Goal: Task Accomplishment & Management: Use online tool/utility

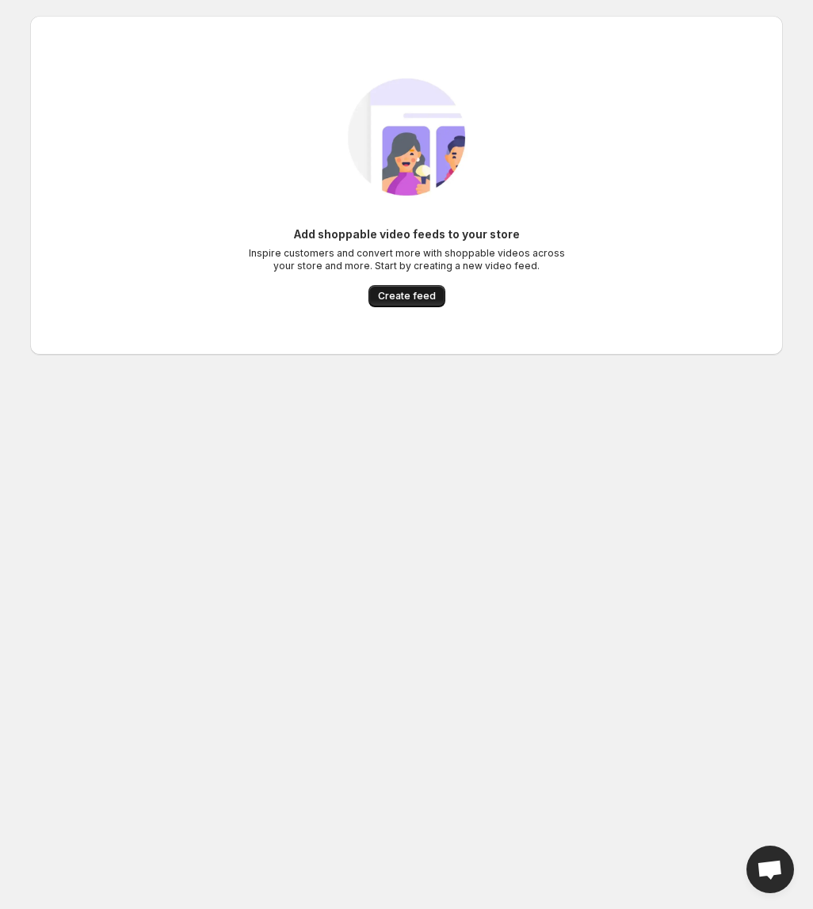
click at [420, 289] on button "Create feed" at bounding box center [406, 296] width 77 height 22
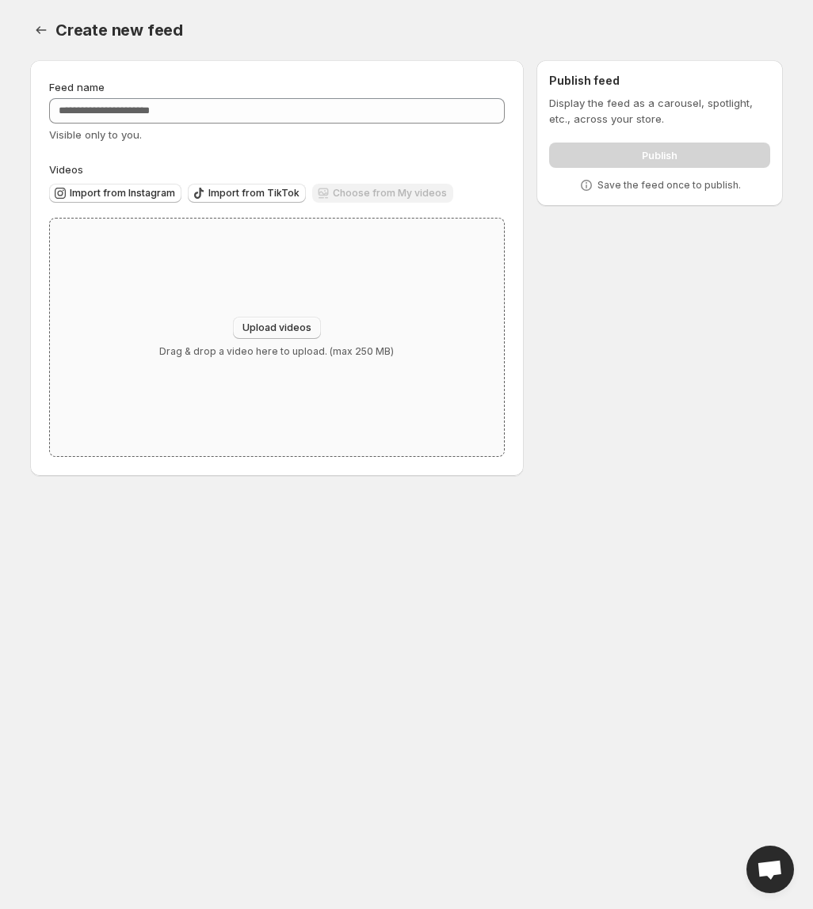
click at [283, 330] on span "Upload videos" at bounding box center [276, 328] width 69 height 13
click at [390, 185] on div "Choose from My videos" at bounding box center [382, 194] width 141 height 21
click at [384, 189] on div "Choose from My videos" at bounding box center [382, 194] width 141 height 21
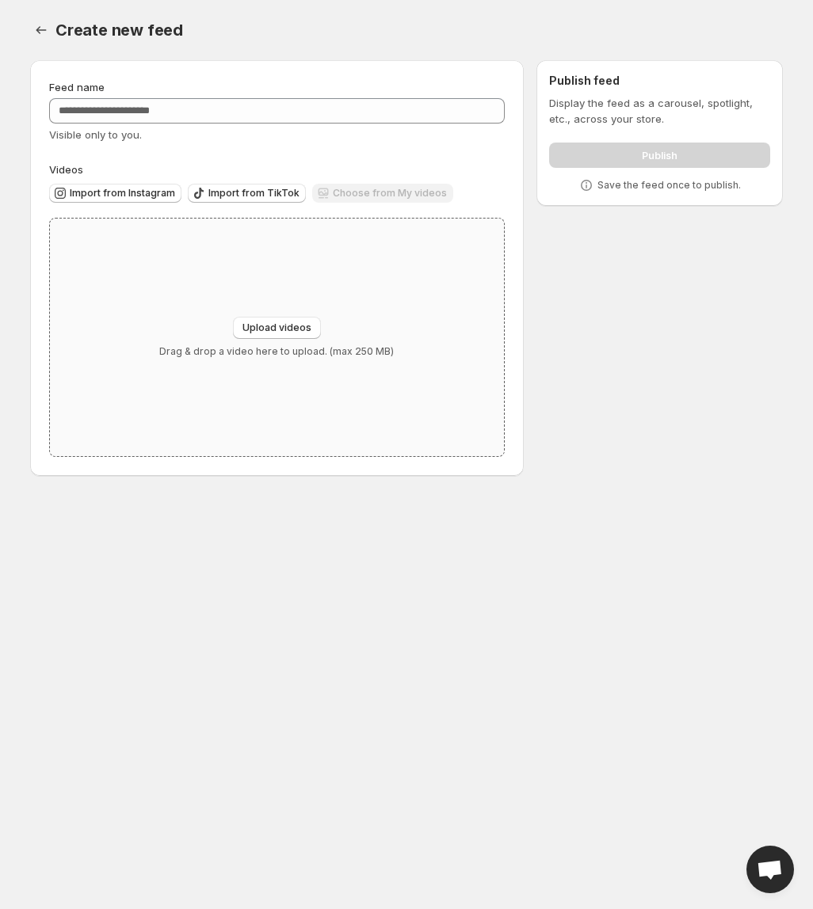
click at [295, 306] on div "Upload videos Drag & drop a video here to upload. (max 250 MB)" at bounding box center [277, 338] width 454 height 238
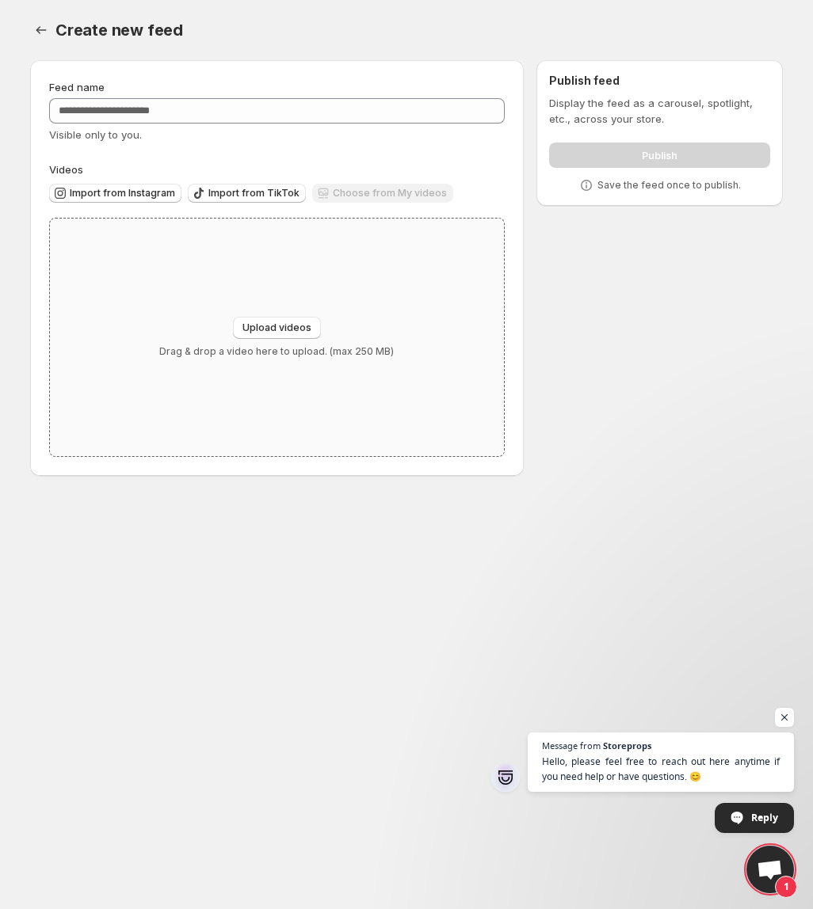
type input "**********"
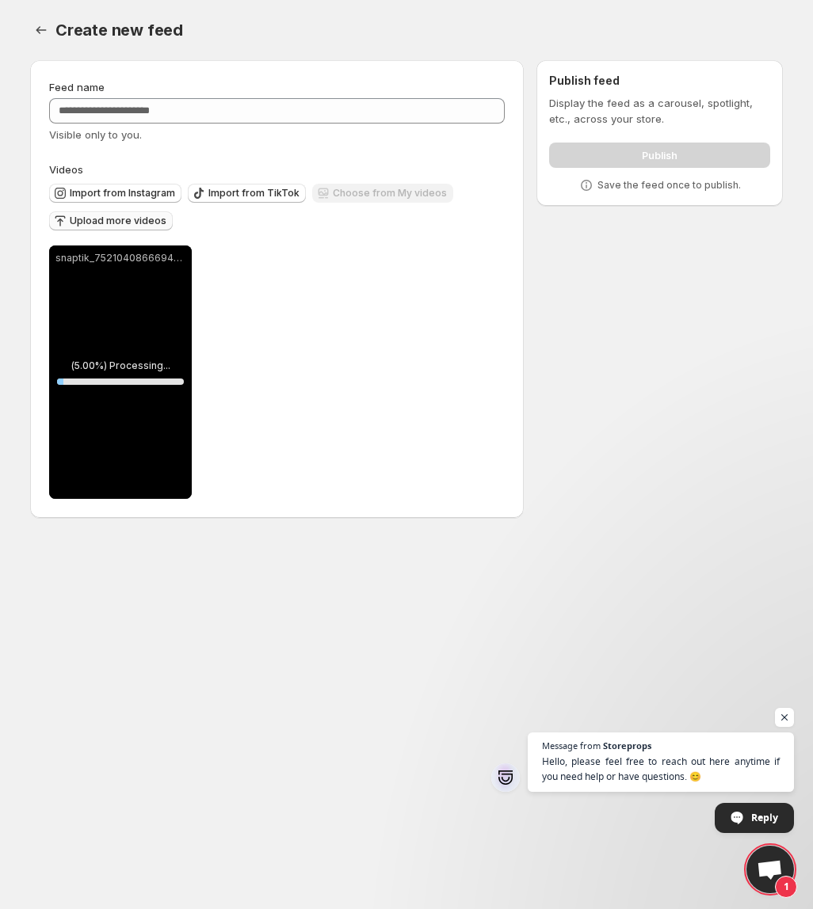
click at [132, 222] on span "Upload more videos" at bounding box center [118, 221] width 97 height 13
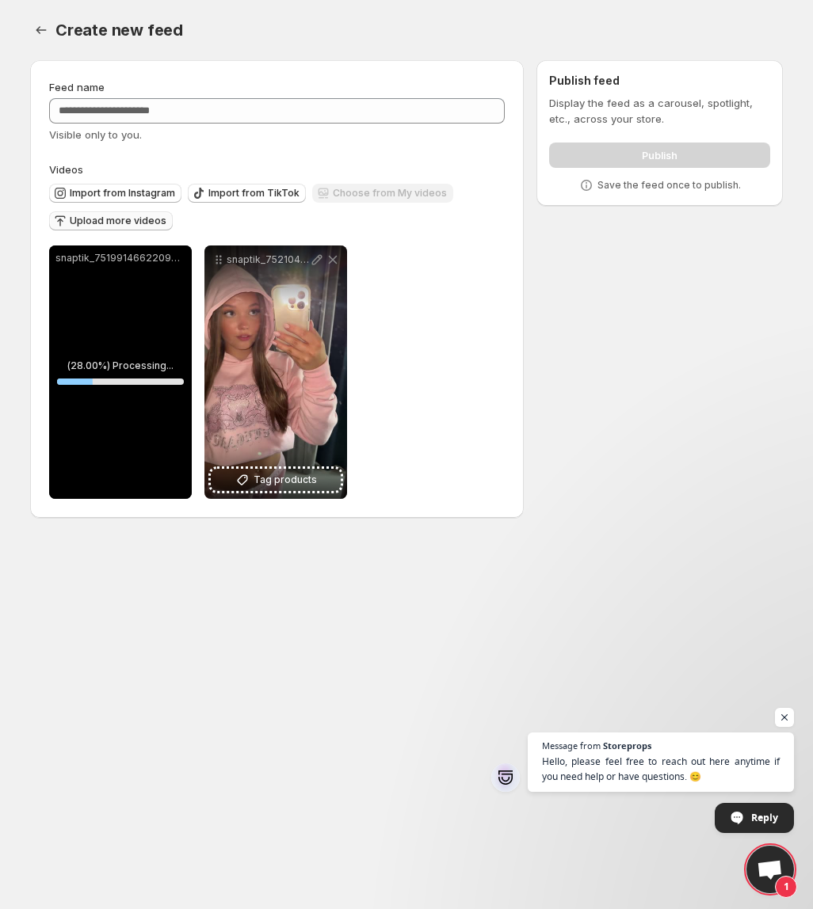
click at [136, 225] on span "Upload more videos" at bounding box center [118, 221] width 97 height 13
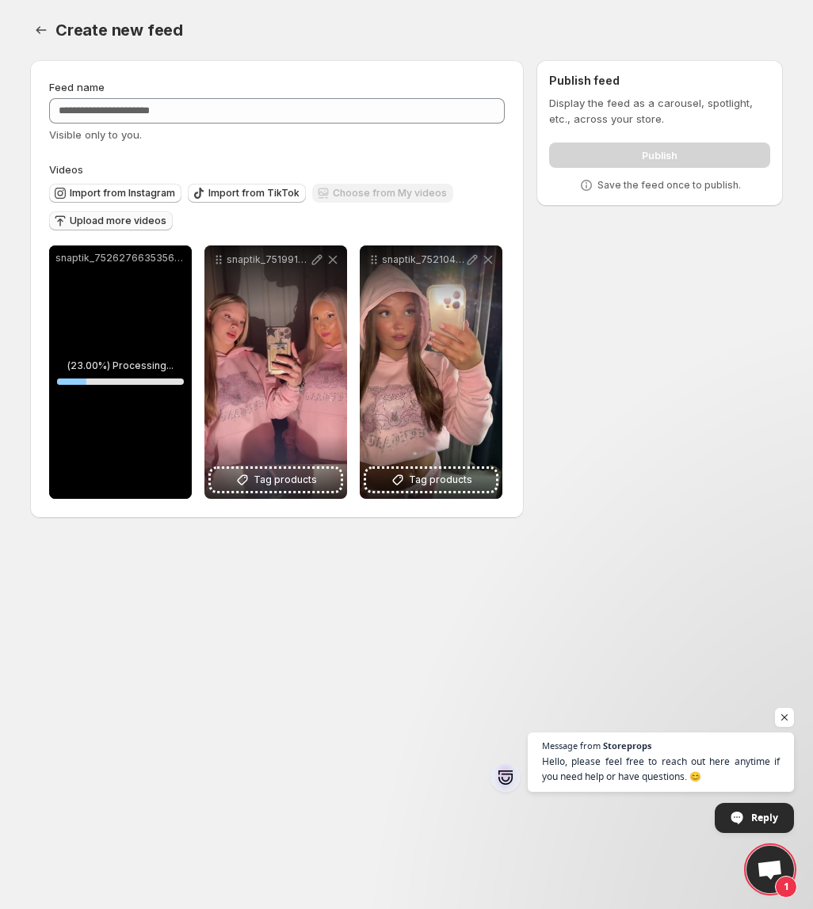
click at [120, 223] on span "Upload more videos" at bounding box center [118, 221] width 97 height 13
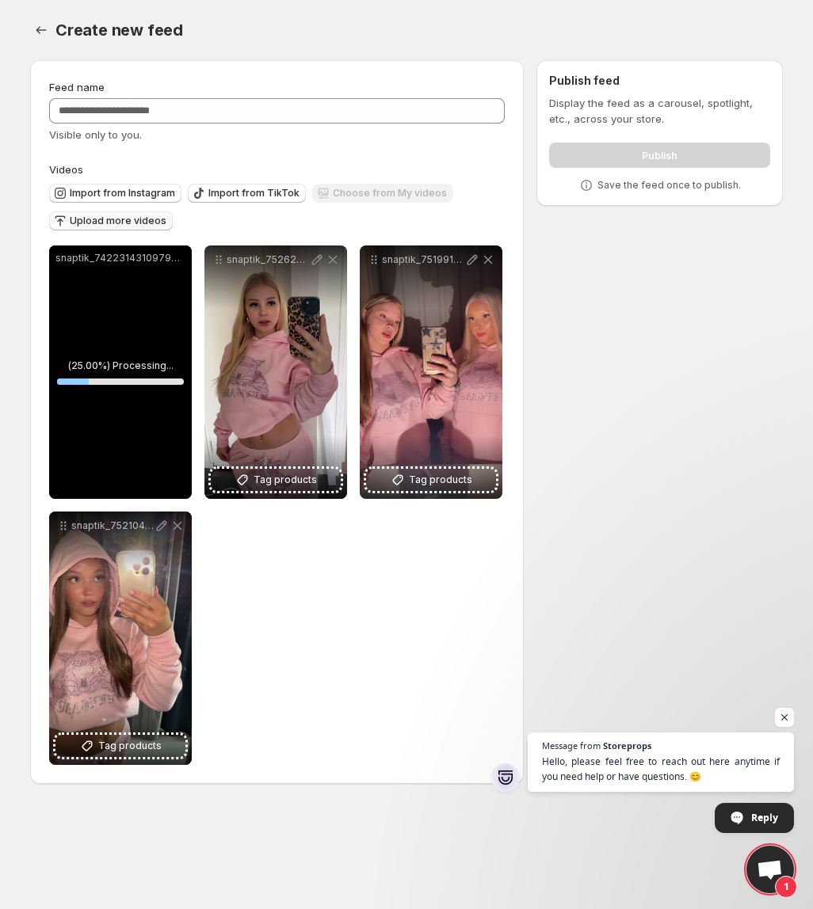
click at [151, 230] on button "Upload more videos" at bounding box center [111, 221] width 124 height 19
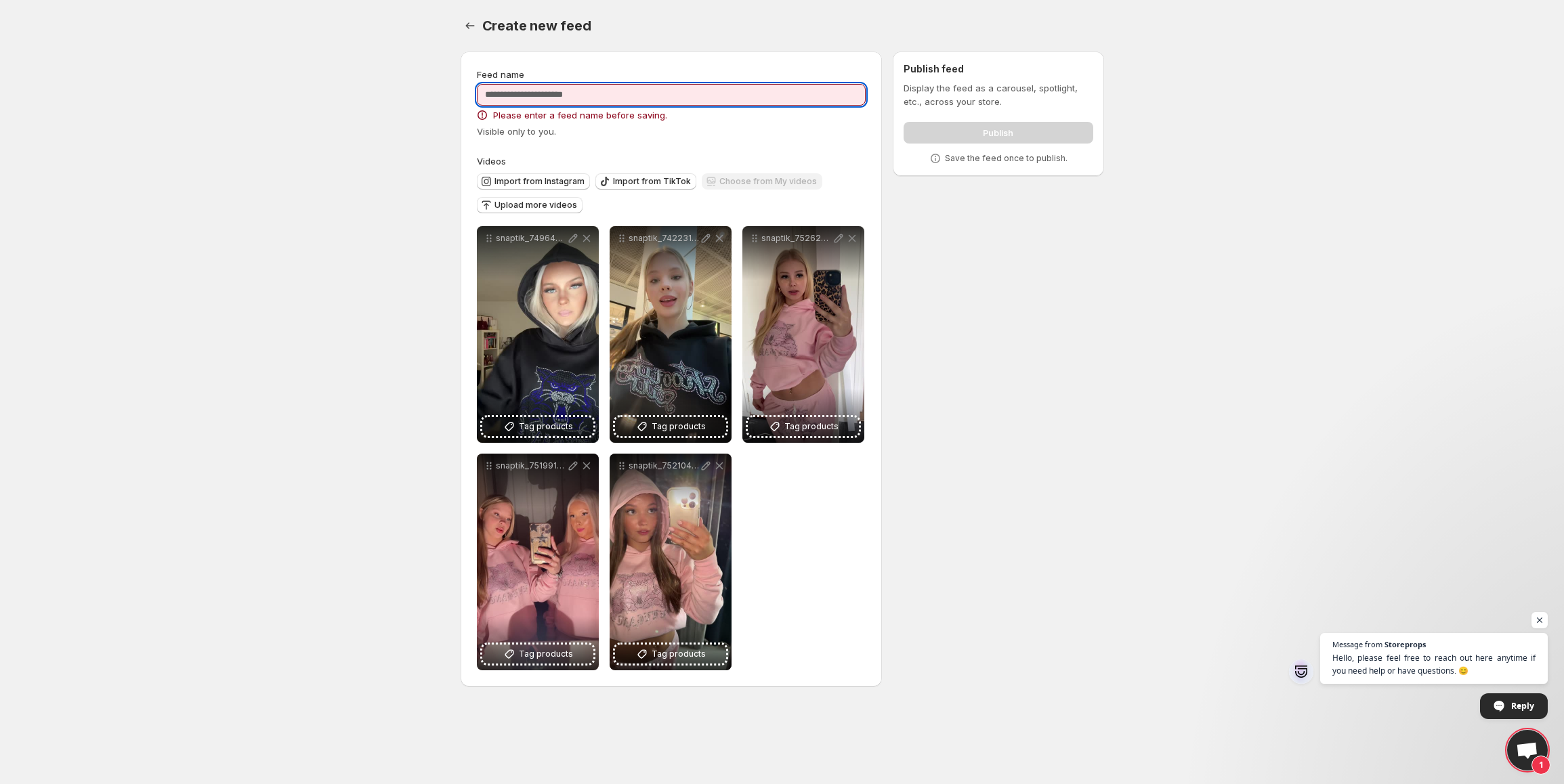
click at [670, 97] on input "Feed name" at bounding box center [672, 94] width 390 height 21
type input "*******"
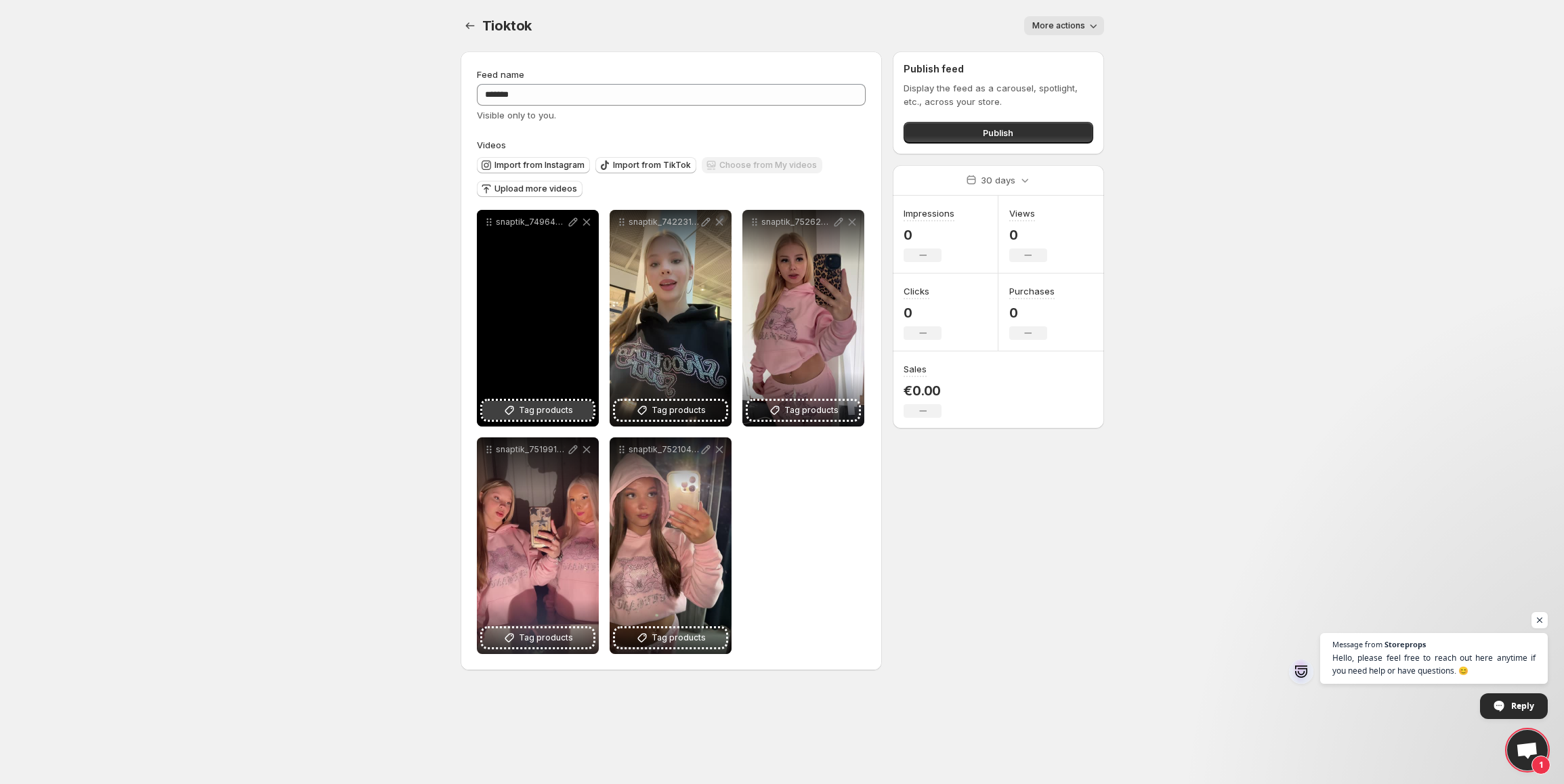
click at [511, 415] on icon at bounding box center [509, 410] width 9 height 9
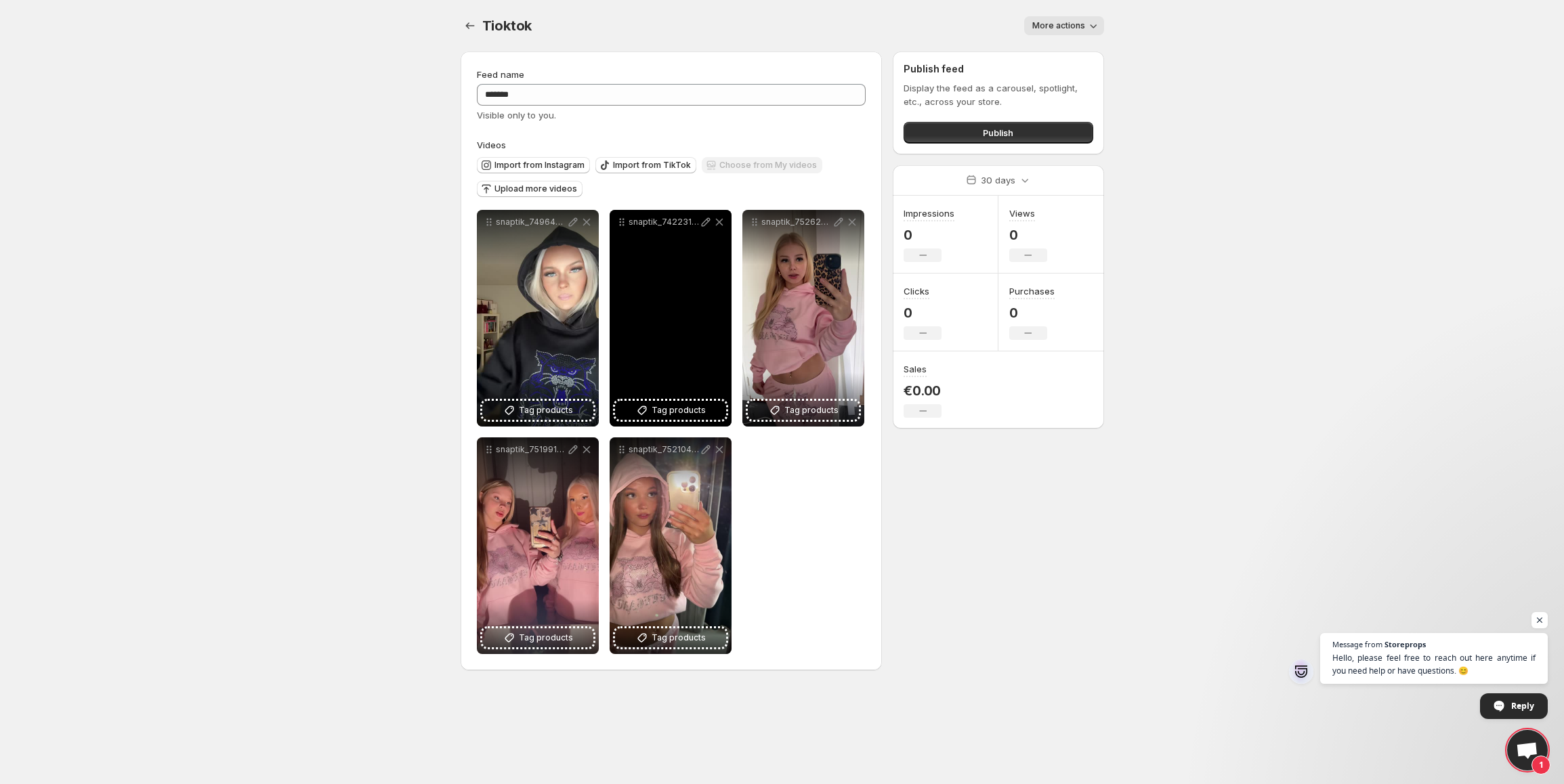
click at [683, 292] on div "snaptik_7422314310979964192_hd" at bounding box center [670, 319] width 122 height 217
click at [683, 416] on span "Tag products" at bounding box center [678, 410] width 54 height 14
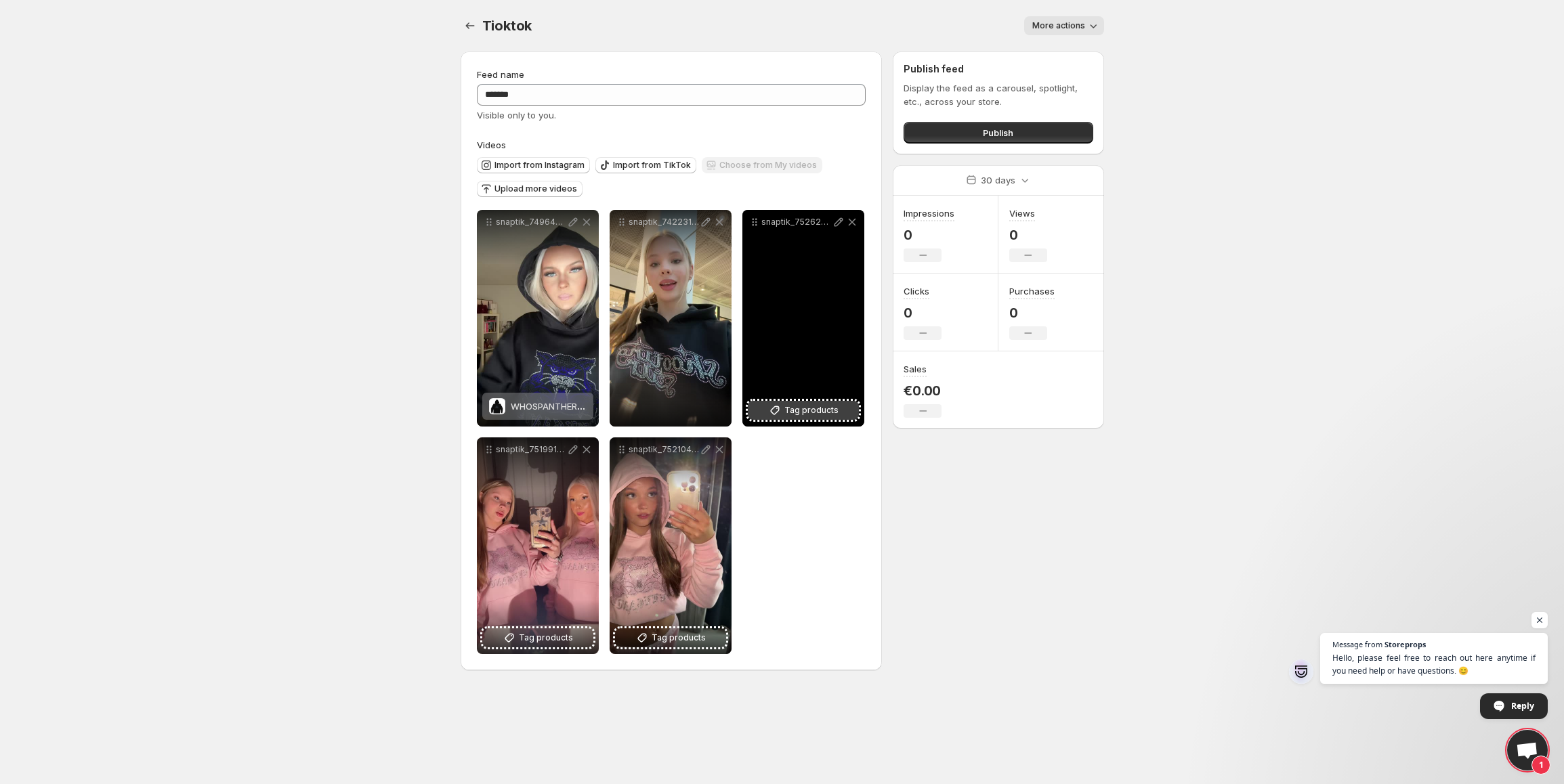
click at [694, 410] on span "Tag products" at bounding box center [811, 410] width 54 height 14
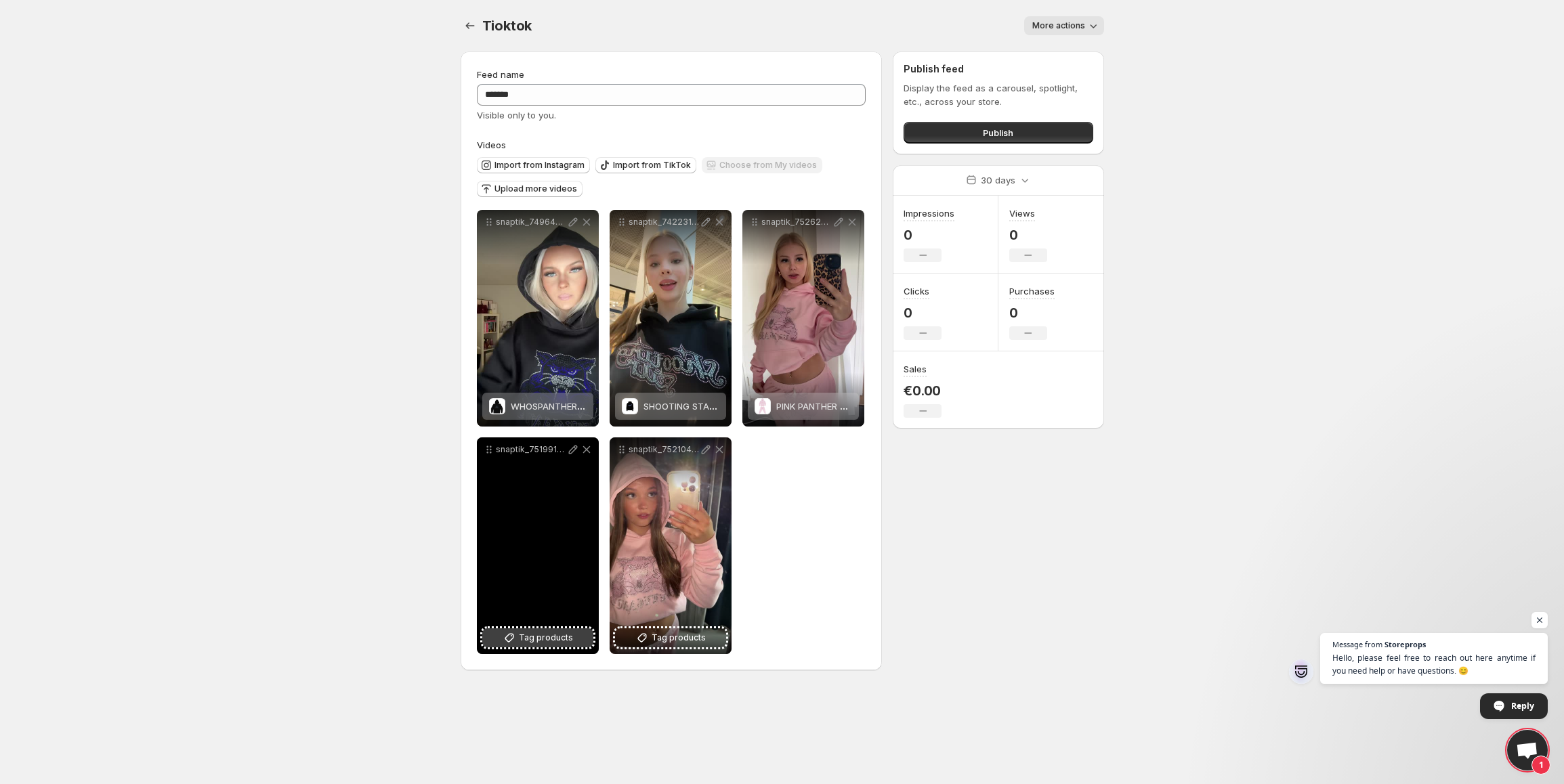
click at [556, 638] on span "Tag products" at bounding box center [546, 638] width 54 height 14
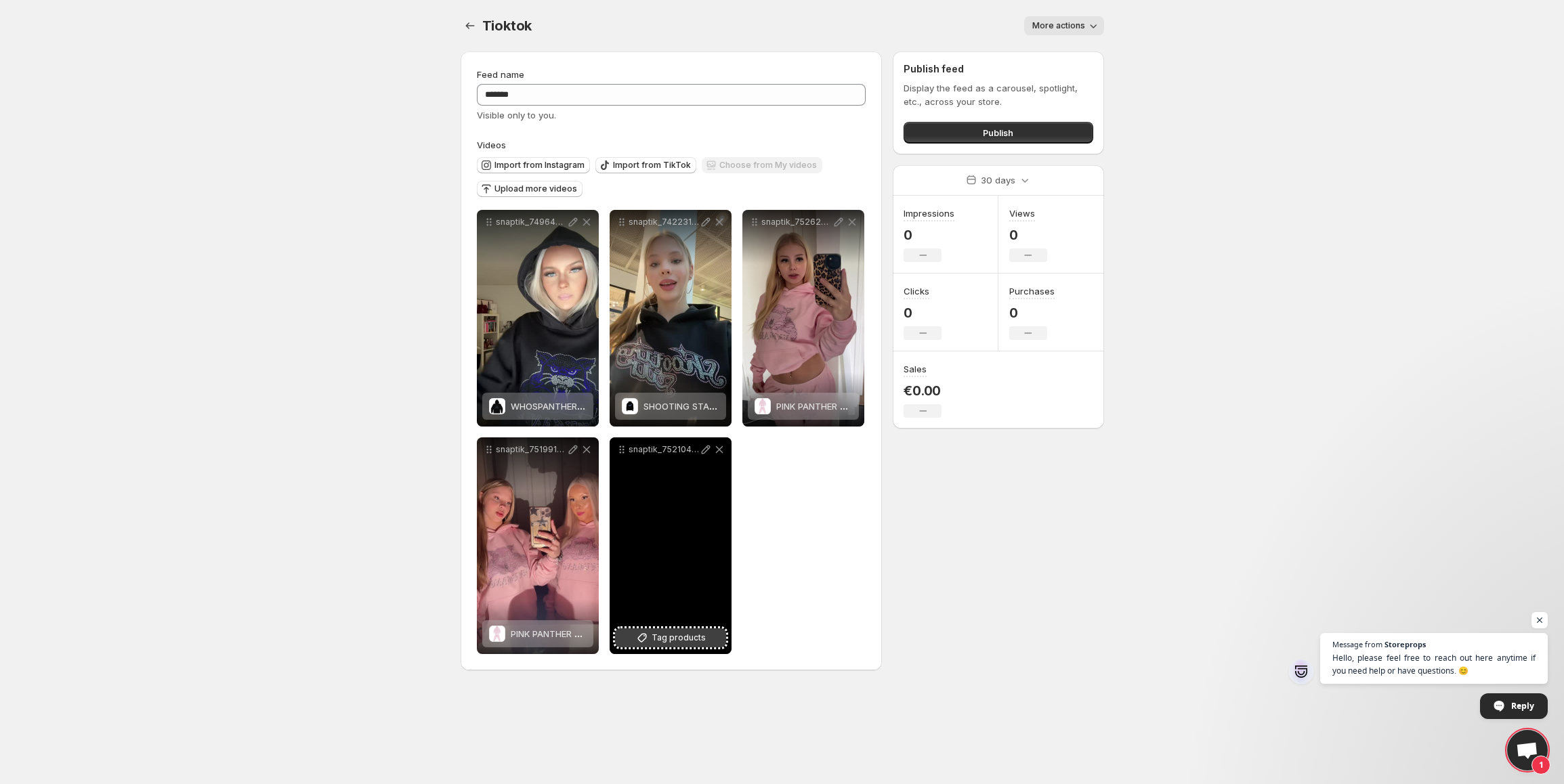
click at [692, 643] on span "Tag products" at bounding box center [678, 638] width 54 height 14
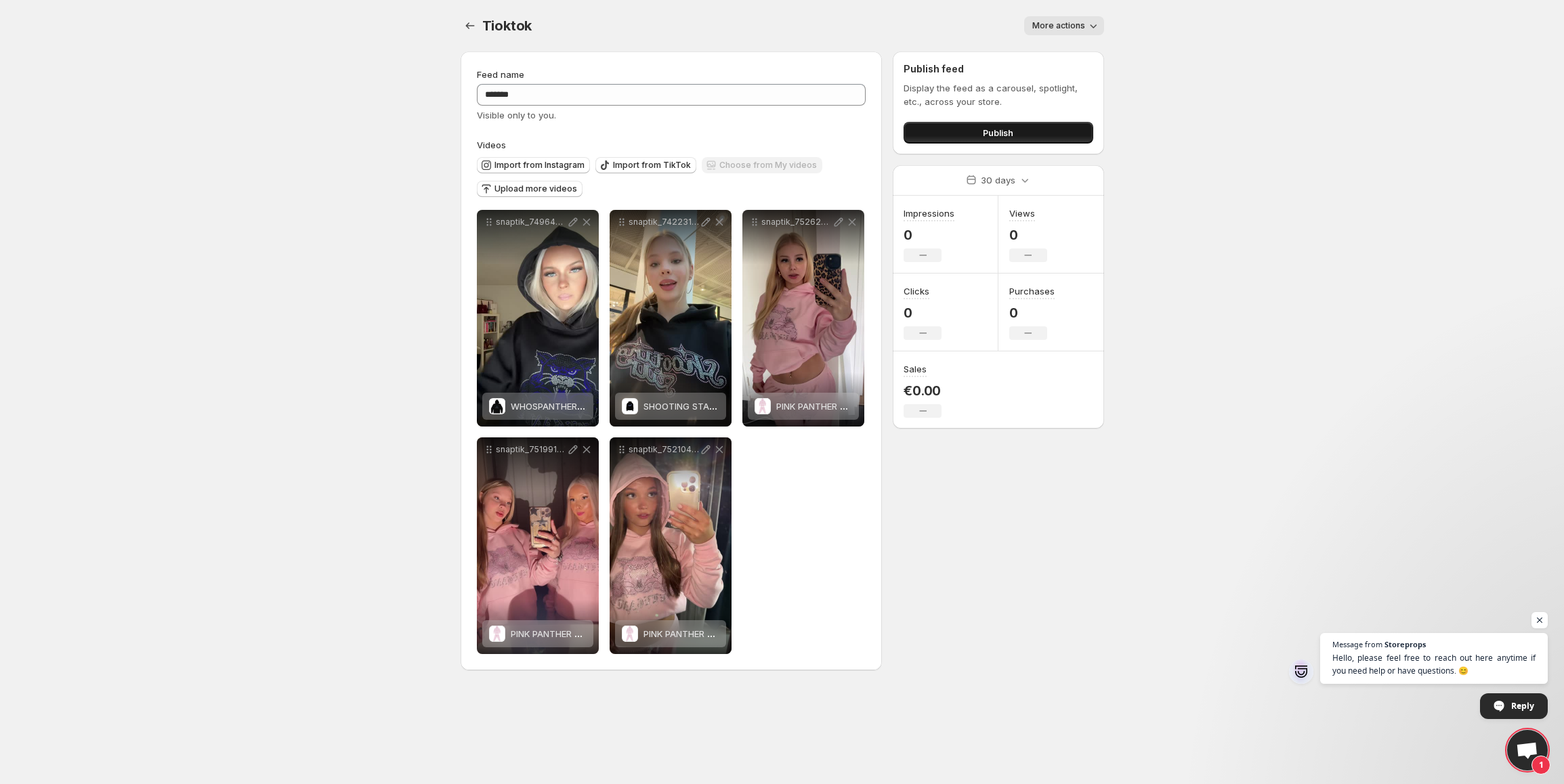
click at [694, 131] on button "Publish" at bounding box center [998, 133] width 189 height 21
click at [694, 31] on span "More actions" at bounding box center [1059, 26] width 53 height 11
click at [472, 27] on icon "Settings" at bounding box center [470, 26] width 14 height 14
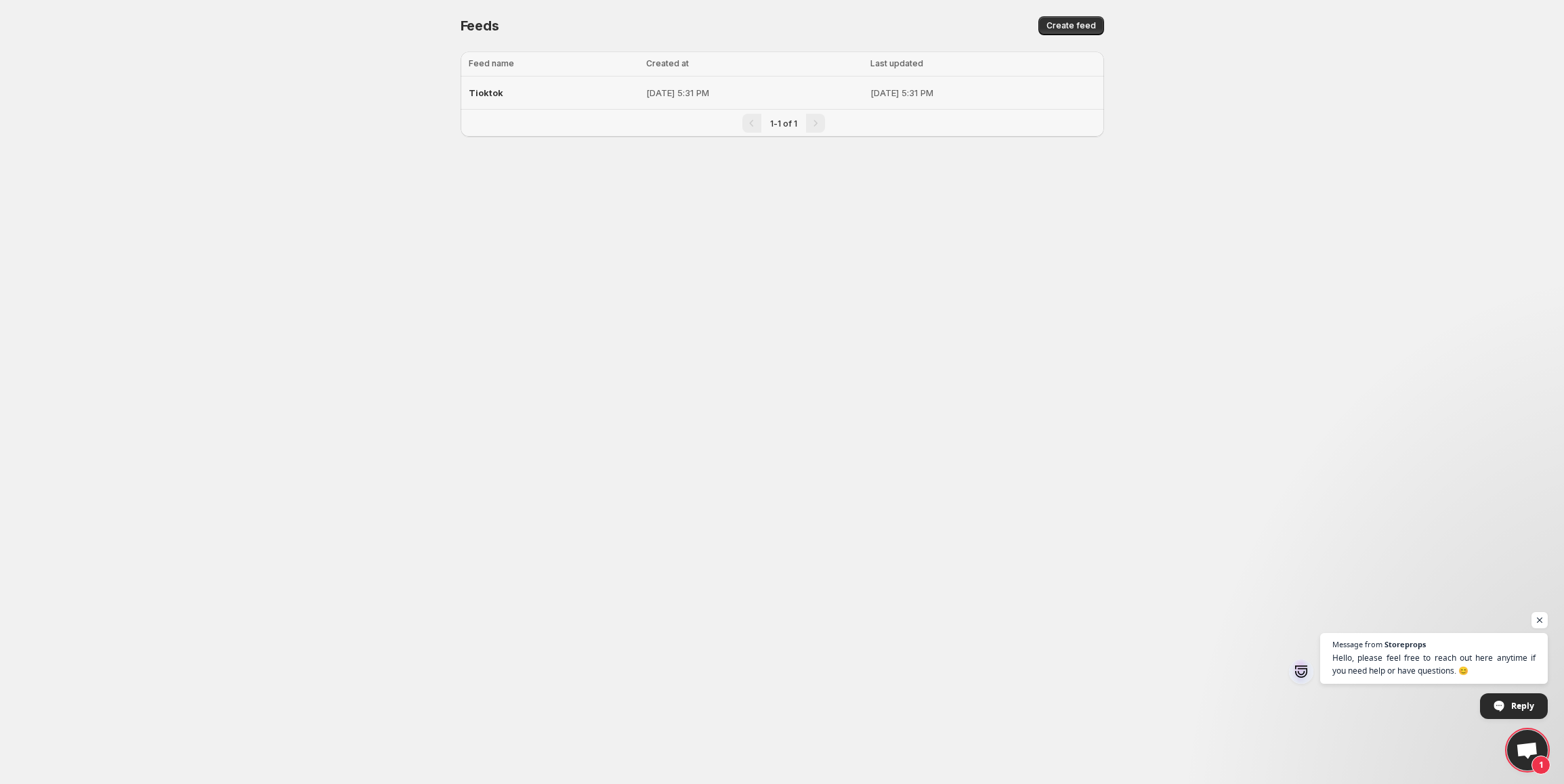
click at [646, 90] on p "[DATE] 5:31 PM" at bounding box center [754, 93] width 216 height 14
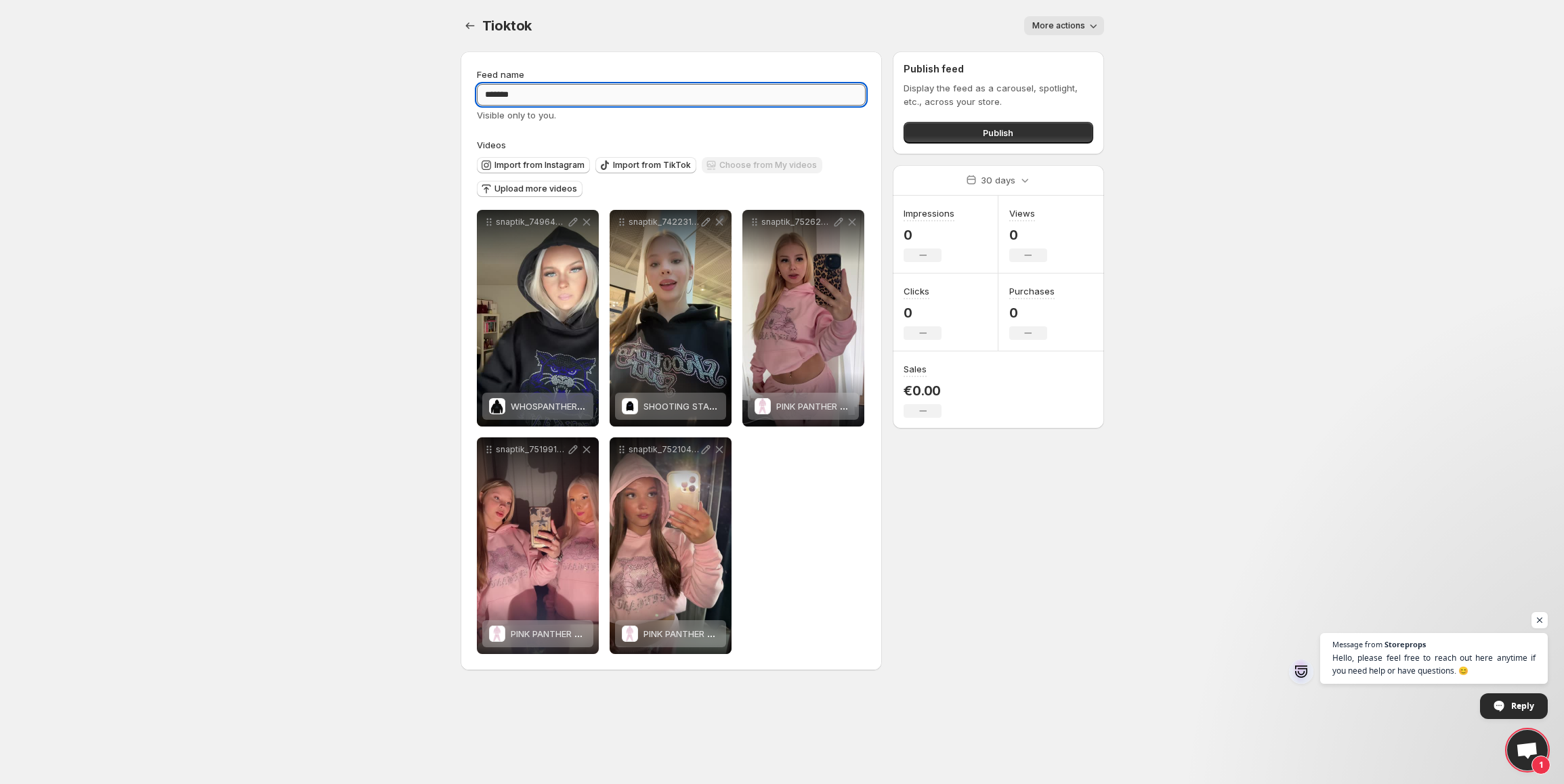
drag, startPoint x: 624, startPoint y: 101, endPoint x: 489, endPoint y: 100, distance: 135.0
click at [489, 100] on input "*******" at bounding box center [672, 94] width 390 height 21
drag, startPoint x: 507, startPoint y: 93, endPoint x: 527, endPoint y: 93, distance: 20.0
click at [508, 93] on input "**********" at bounding box center [672, 94] width 390 height 21
type input "**********"
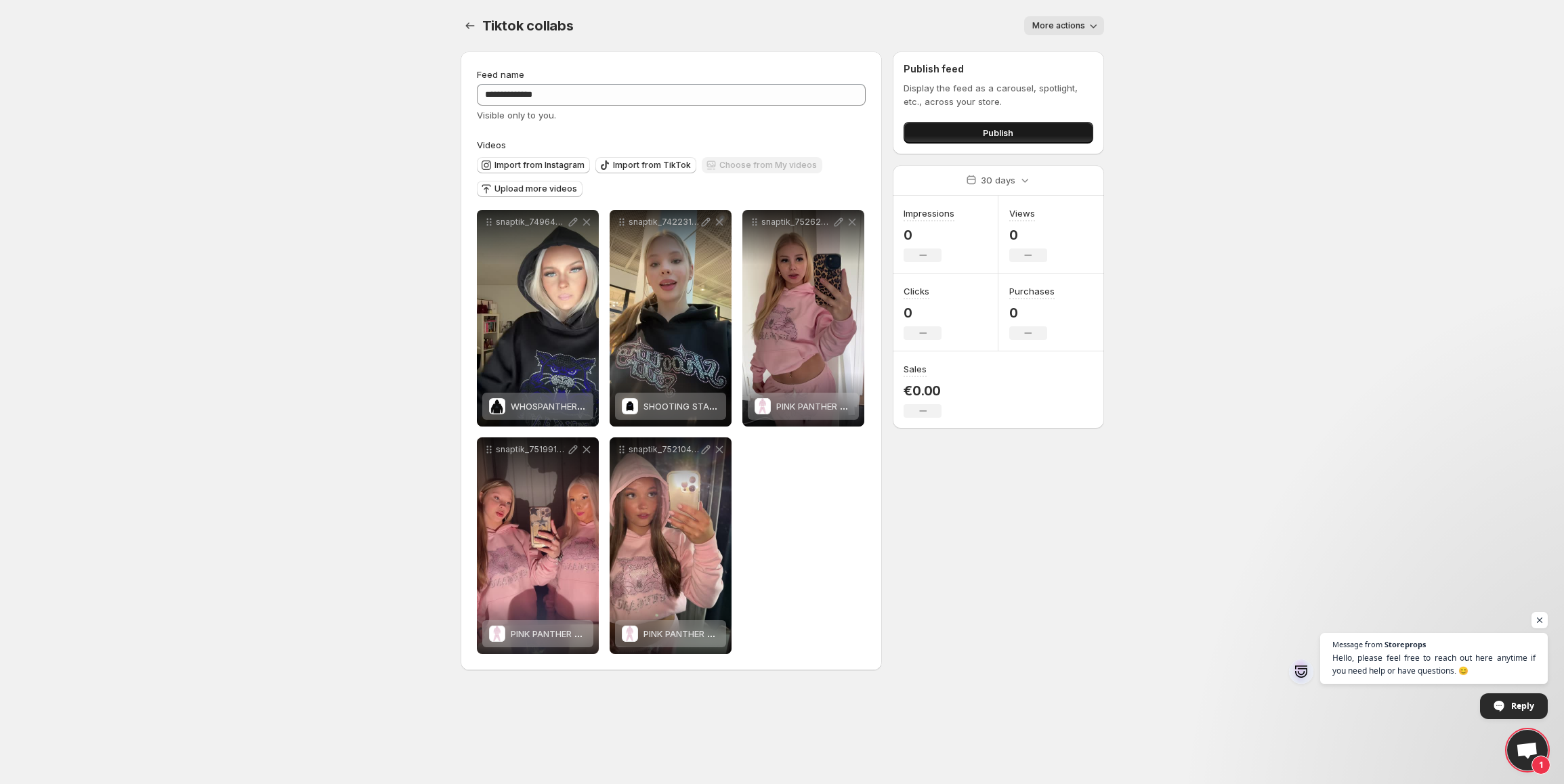
click at [694, 126] on button "Publish" at bounding box center [998, 133] width 189 height 21
click at [694, 139] on button "Publish" at bounding box center [998, 133] width 189 height 21
click at [694, 125] on button "Publish" at bounding box center [998, 133] width 189 height 21
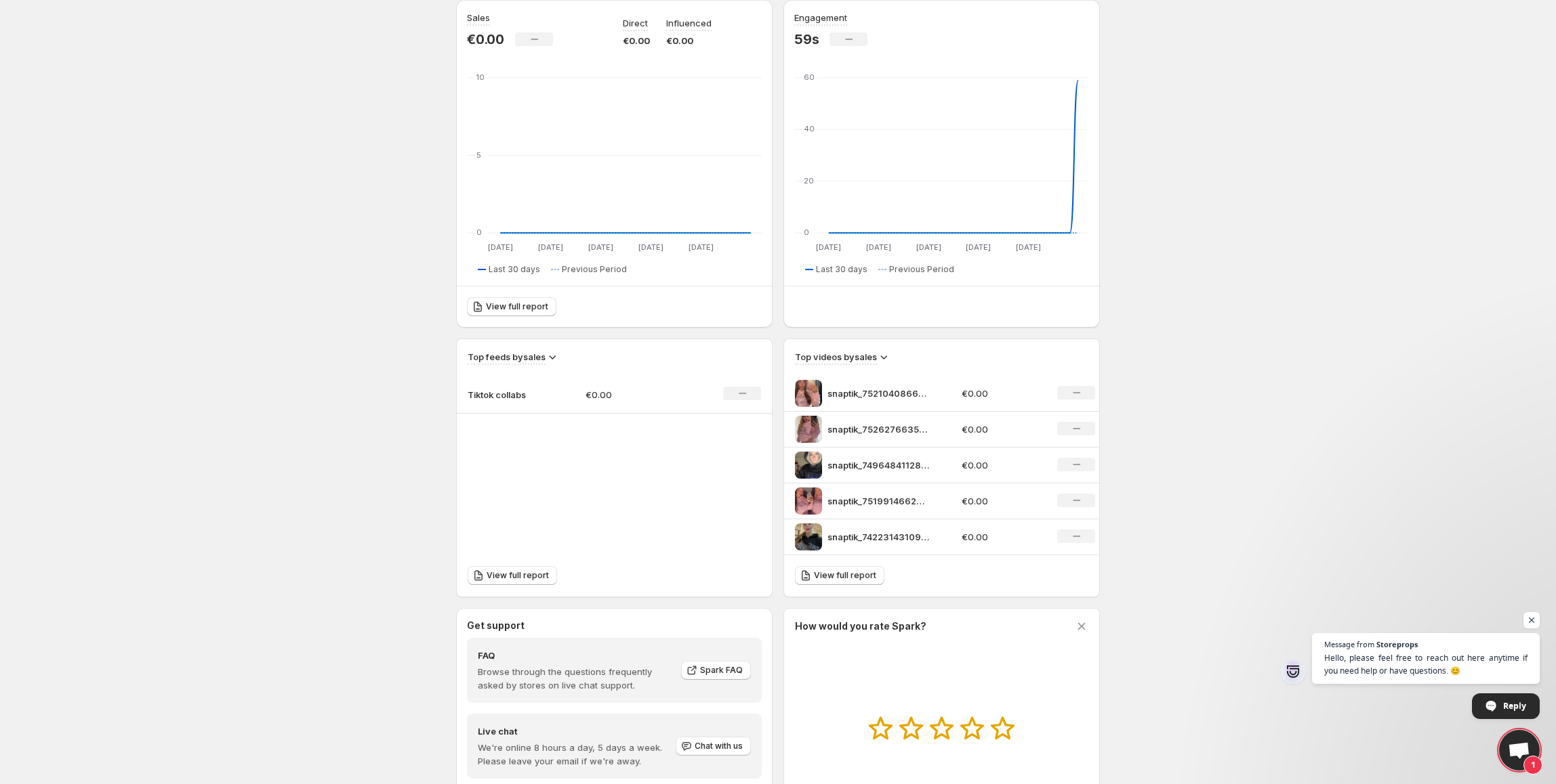
scroll to position [180, 0]
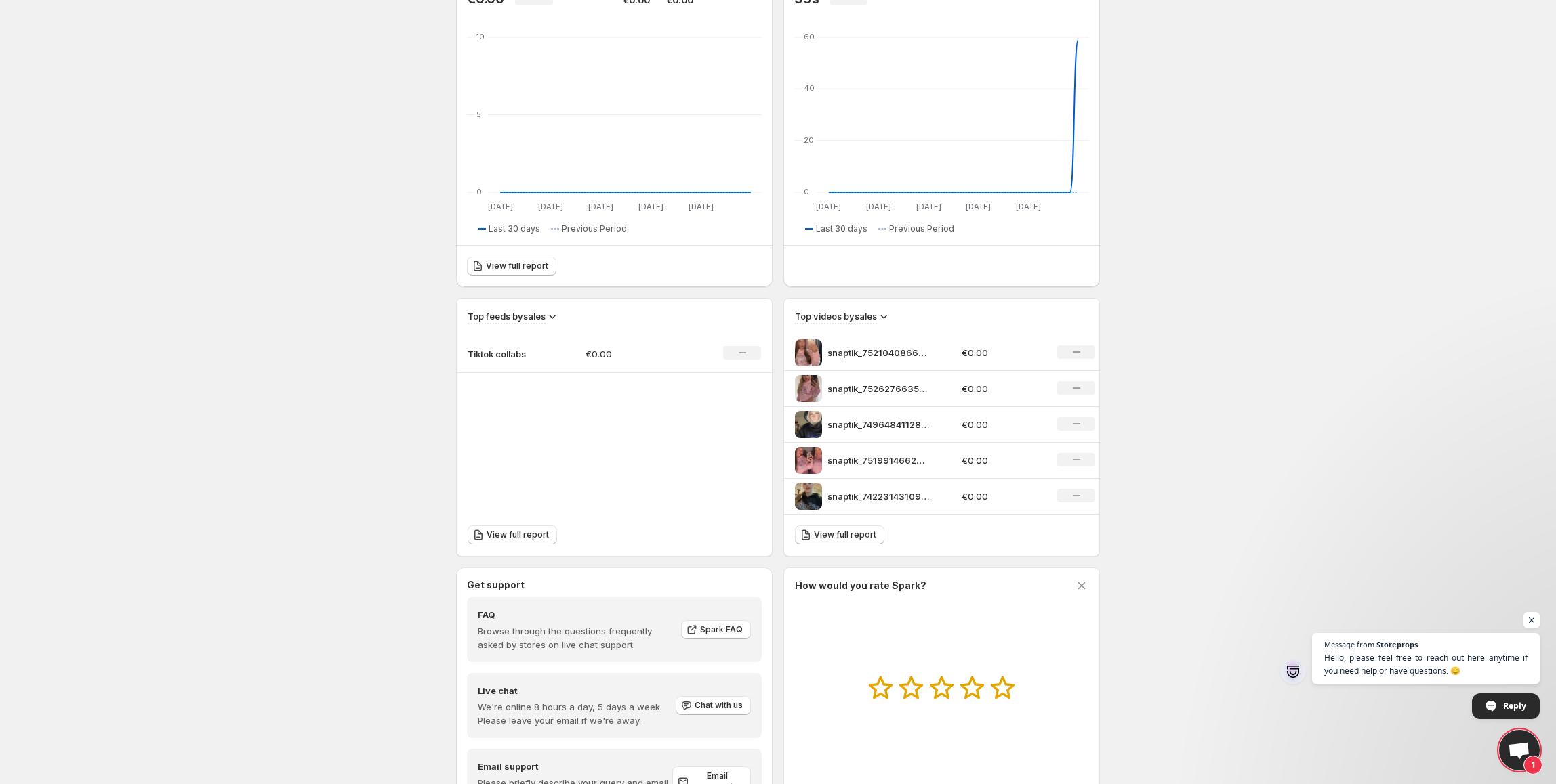
click at [849, 491] on p "snaptik_7422314310979964192_hd" at bounding box center [878, 497] width 102 height 14
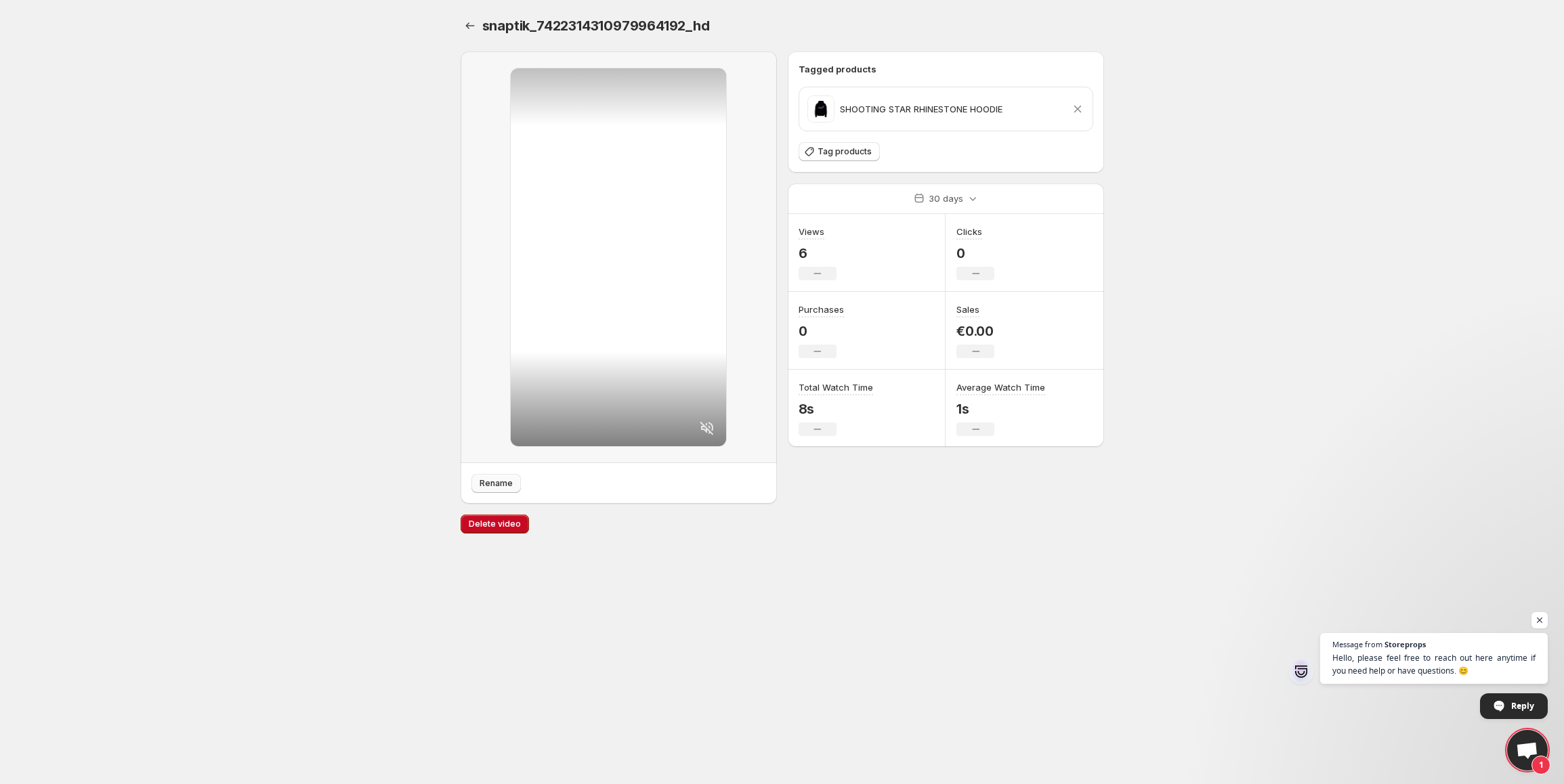
click at [501, 487] on span "Rename" at bounding box center [496, 483] width 33 height 11
click at [468, 32] on button "Settings" at bounding box center [470, 26] width 19 height 19
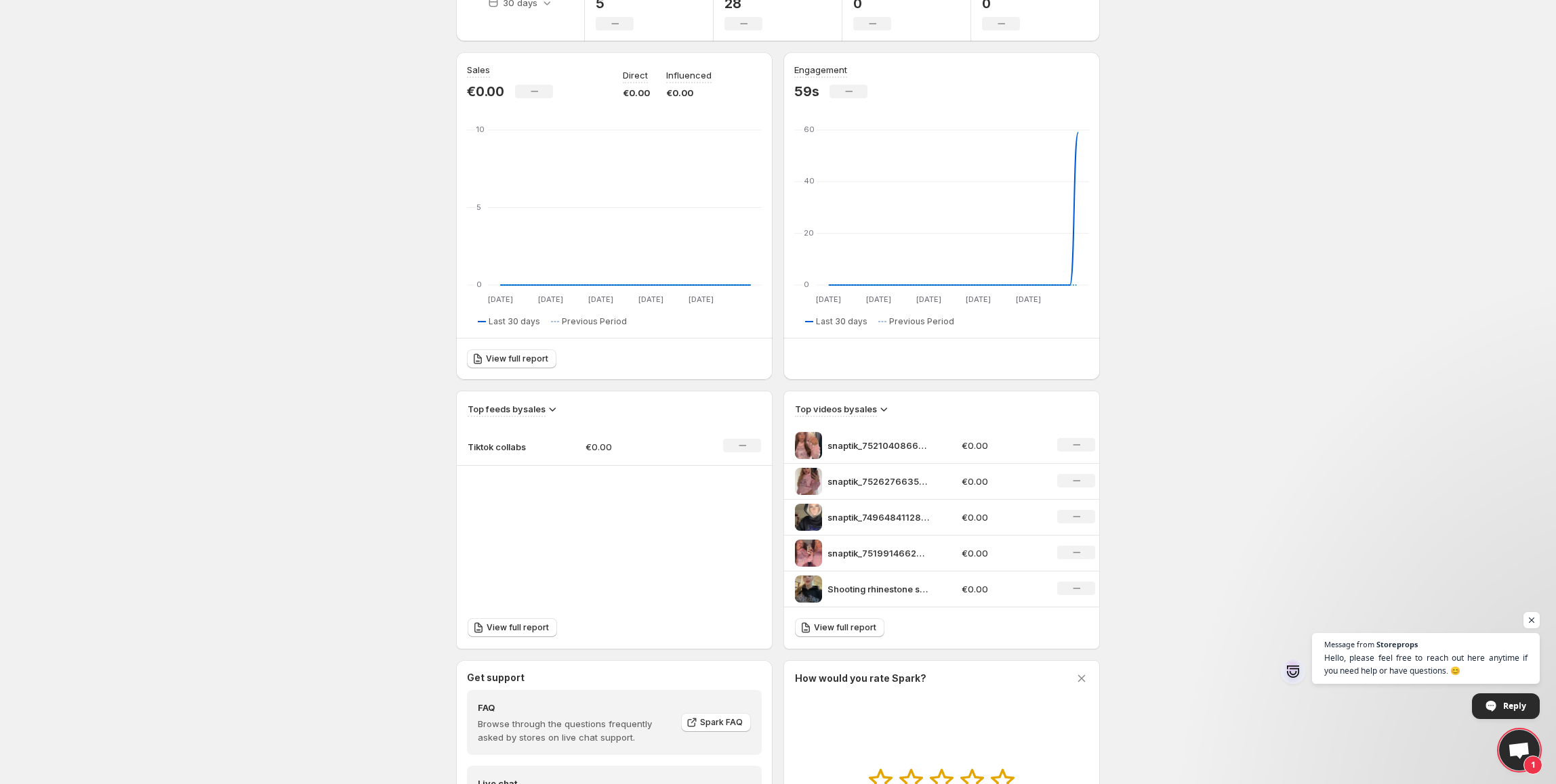
scroll to position [90, 0]
click at [911, 438] on p "snaptik_7521040866694253846_hd" at bounding box center [878, 443] width 102 height 14
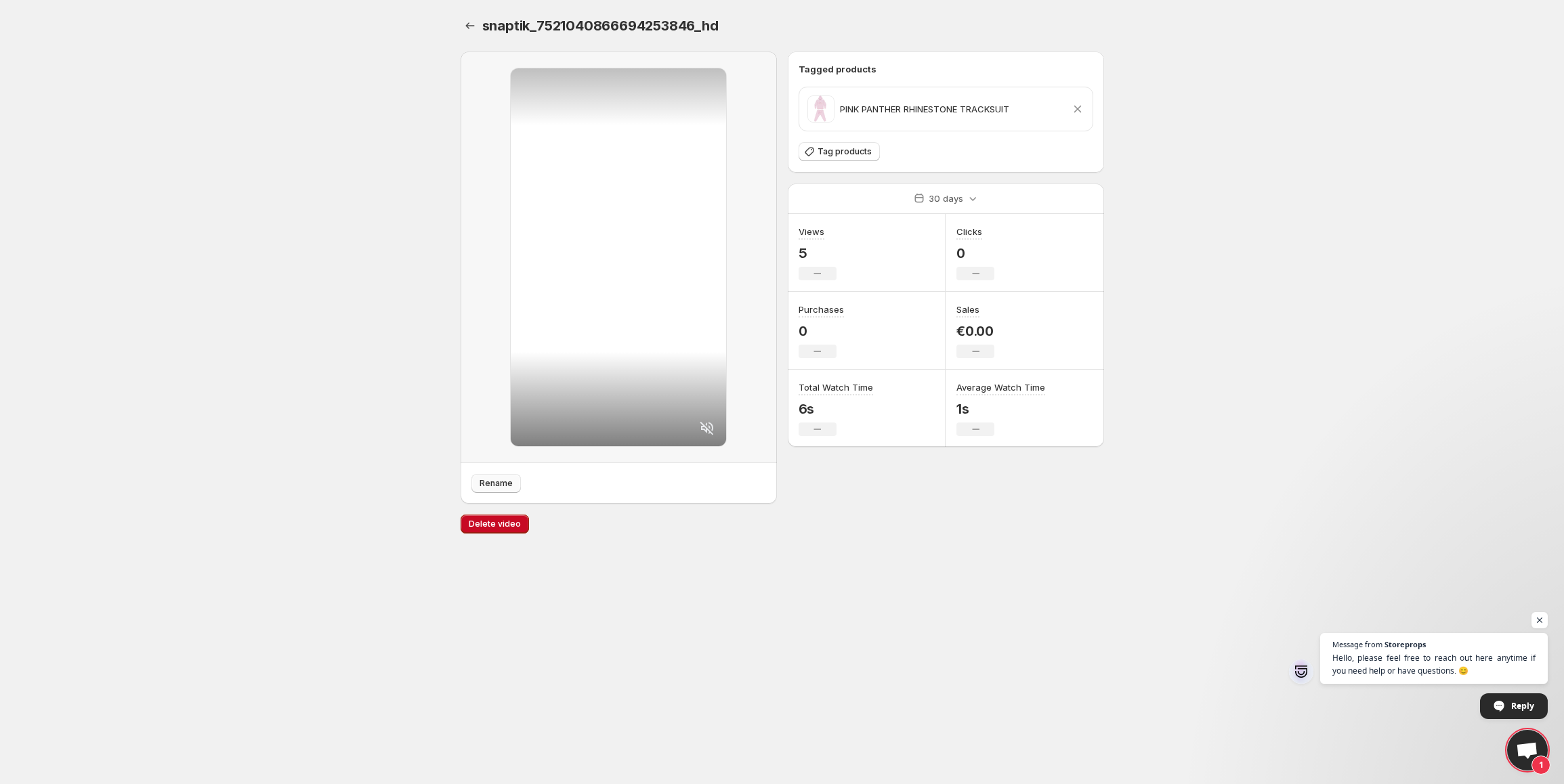
click at [511, 482] on span "Rename" at bounding box center [496, 483] width 33 height 11
click at [468, 19] on icon "Settings" at bounding box center [470, 26] width 14 height 14
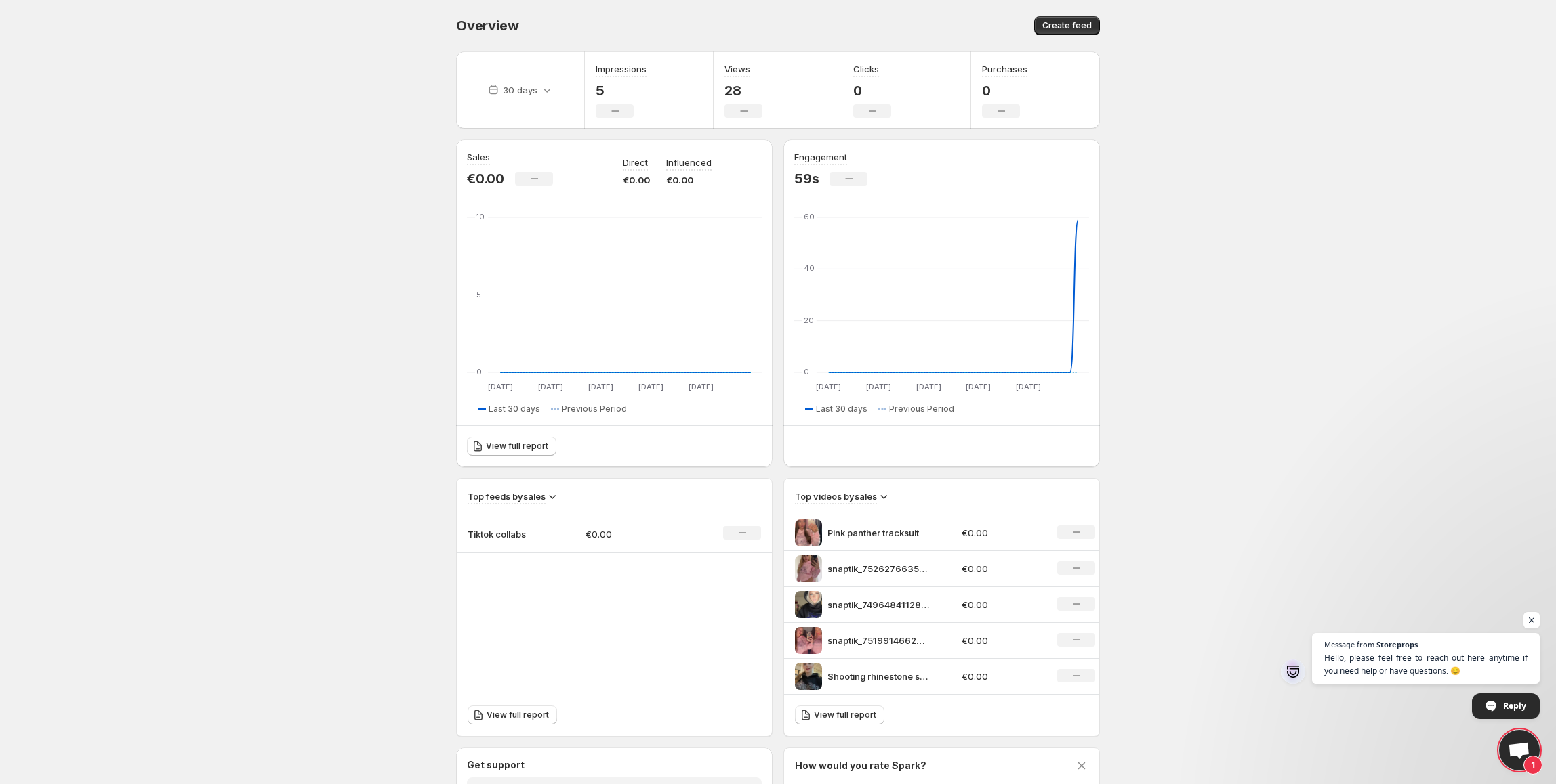
click at [925, 567] on p "snaptik_7526276635356695830_hd" at bounding box center [878, 569] width 102 height 14
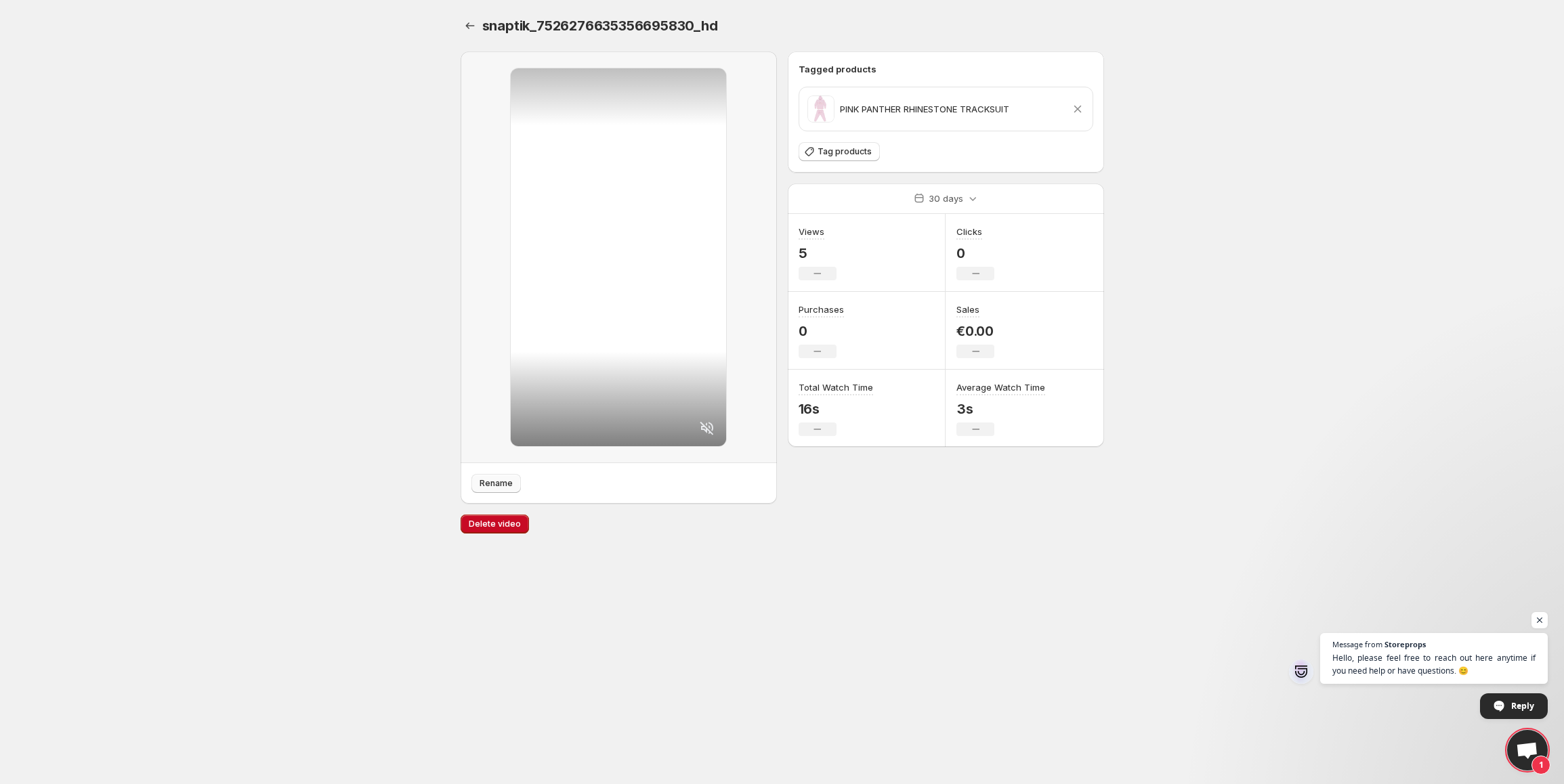
click at [507, 483] on span "Rename" at bounding box center [496, 483] width 33 height 11
click at [461, 19] on button "Settings" at bounding box center [470, 26] width 19 height 19
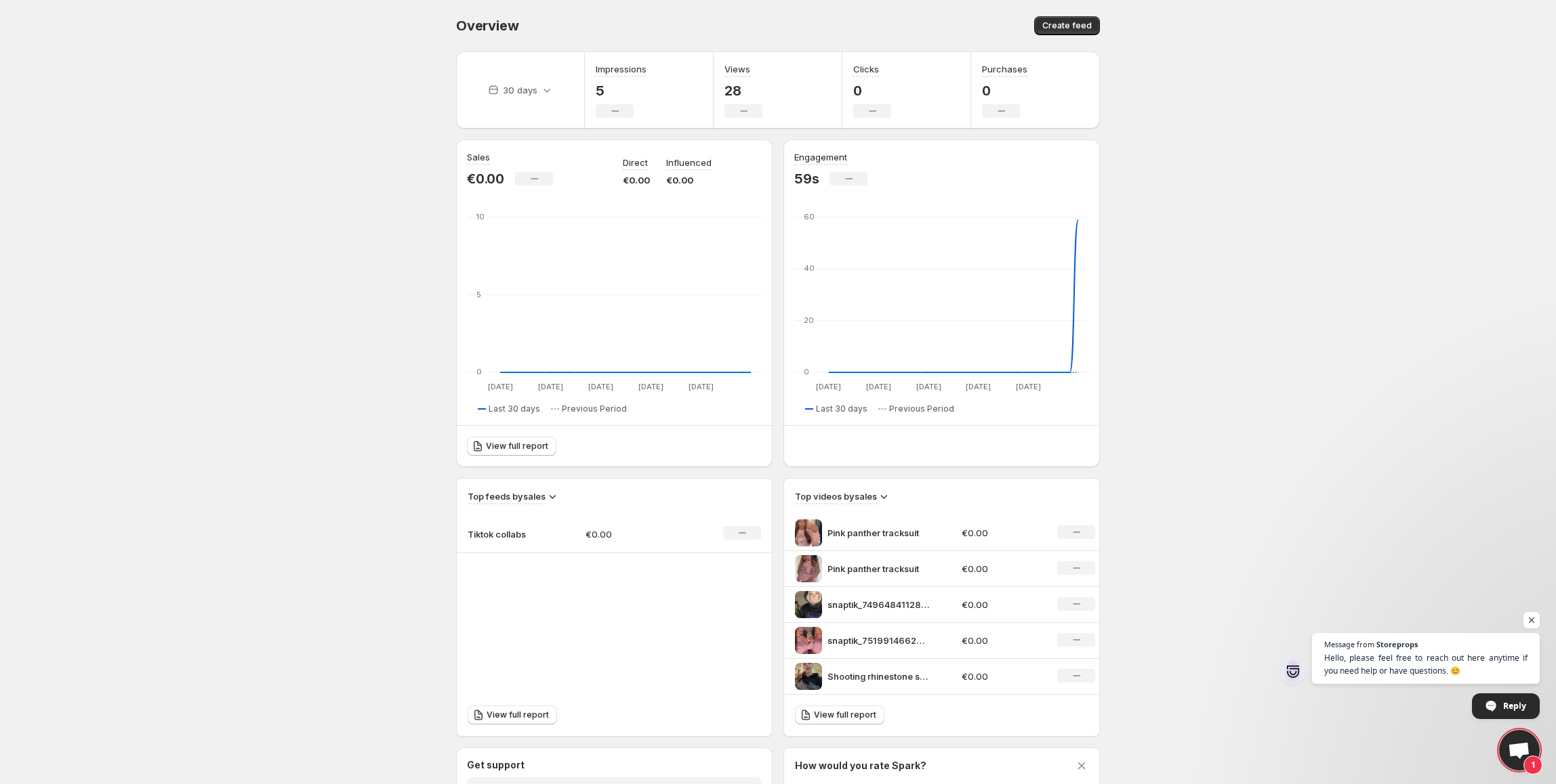
click at [866, 608] on p "snaptik_7496484112849571094_hd" at bounding box center [878, 605] width 102 height 14
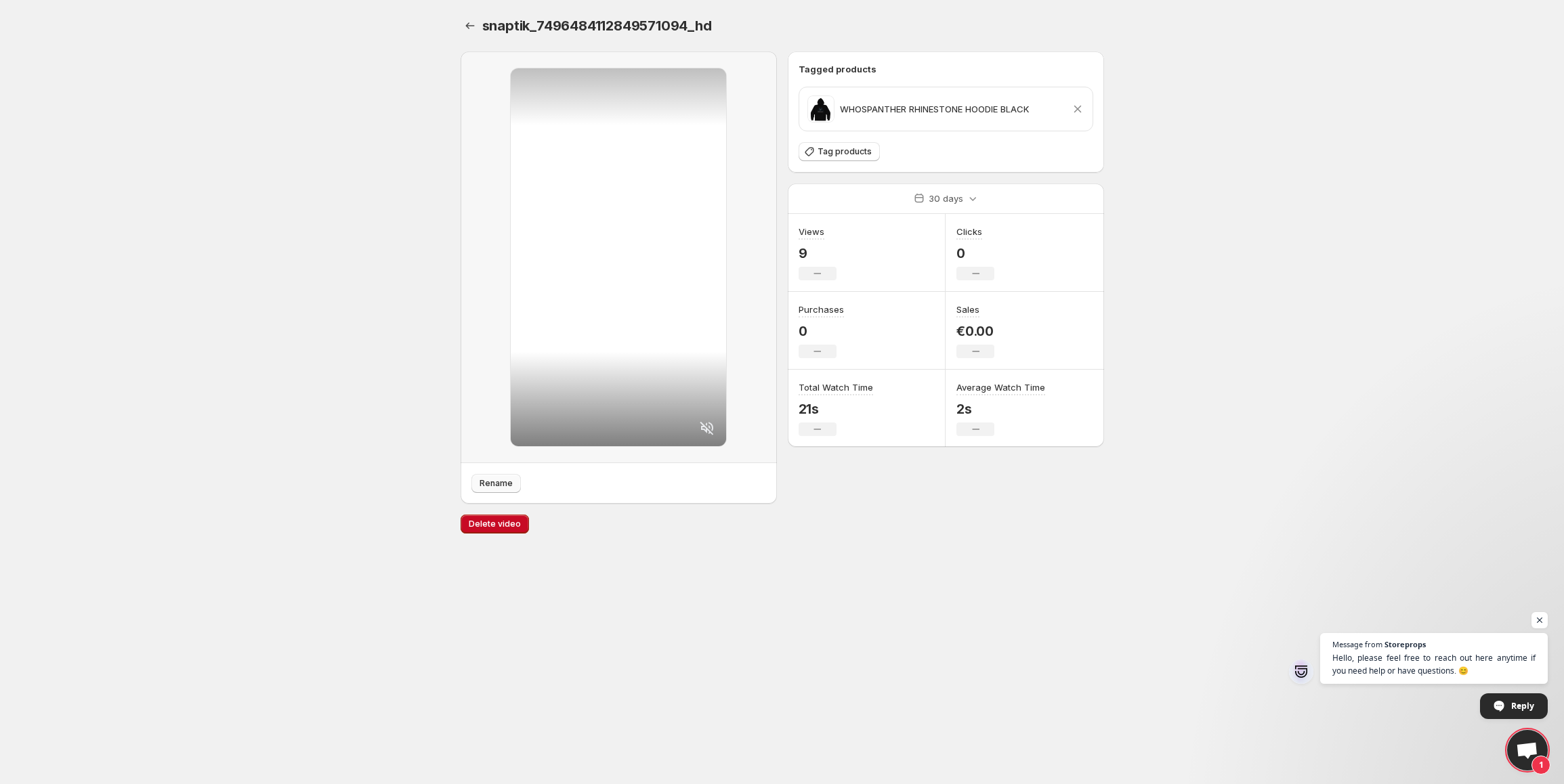
click at [499, 480] on span "Rename" at bounding box center [496, 483] width 33 height 11
click at [466, 27] on icon "Settings" at bounding box center [470, 26] width 14 height 14
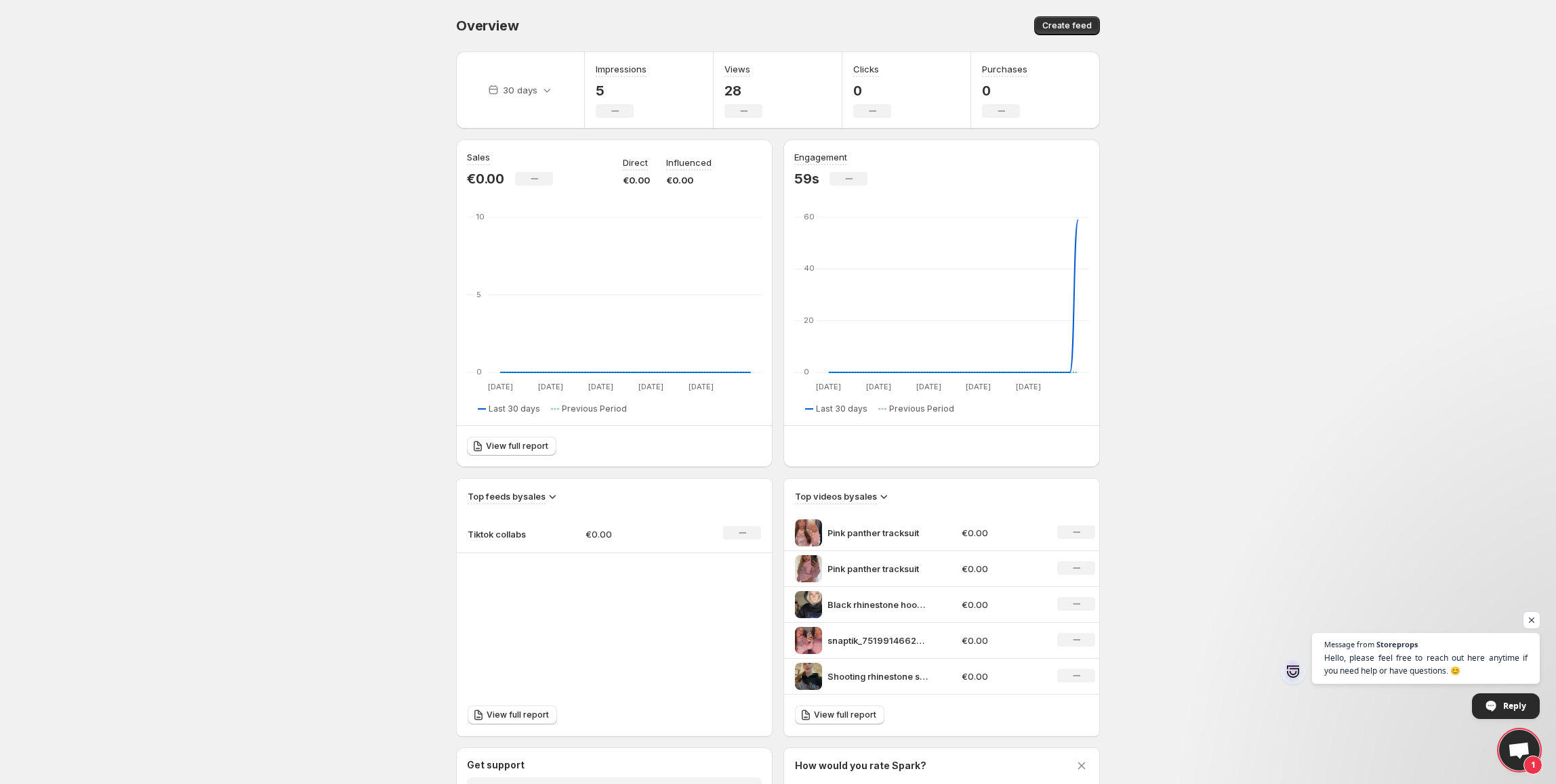
click at [914, 642] on p "snaptik_7519914662209621270_hd" at bounding box center [878, 641] width 102 height 14
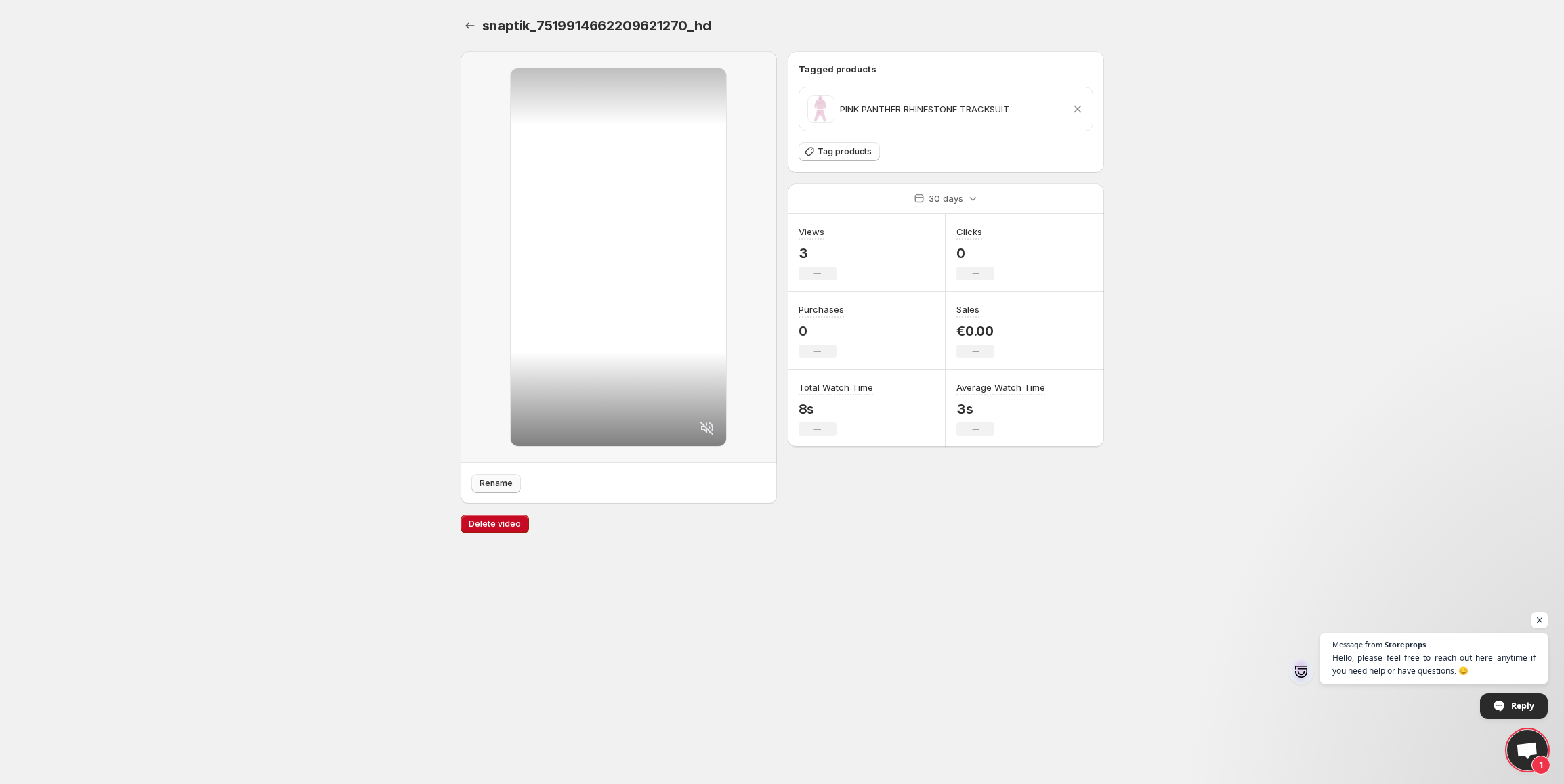
click at [501, 483] on span "Rename" at bounding box center [496, 483] width 33 height 11
click at [469, 27] on icon "Settings" at bounding box center [470, 26] width 14 height 14
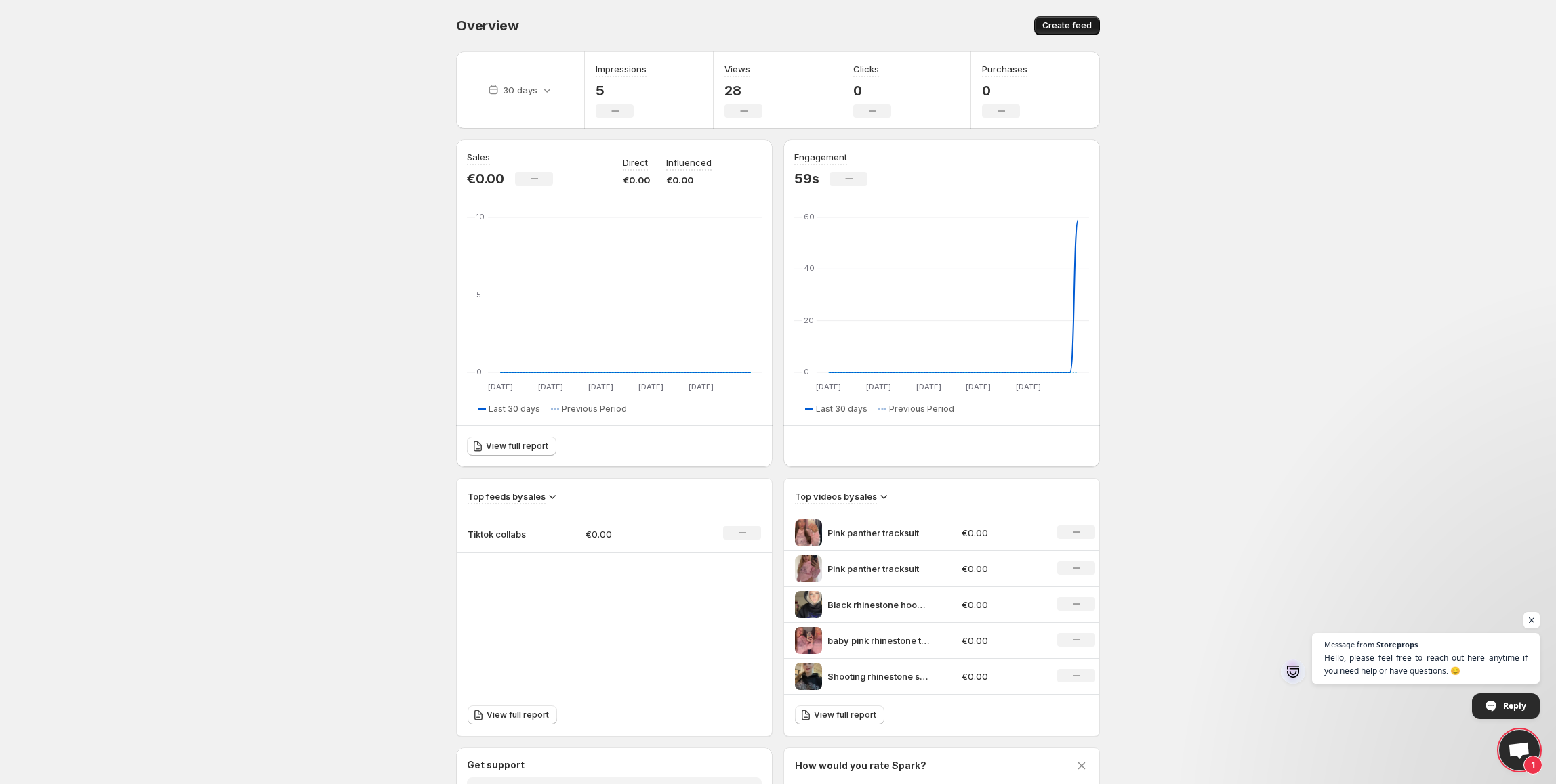
click at [1057, 25] on span "Create feed" at bounding box center [1067, 26] width 50 height 11
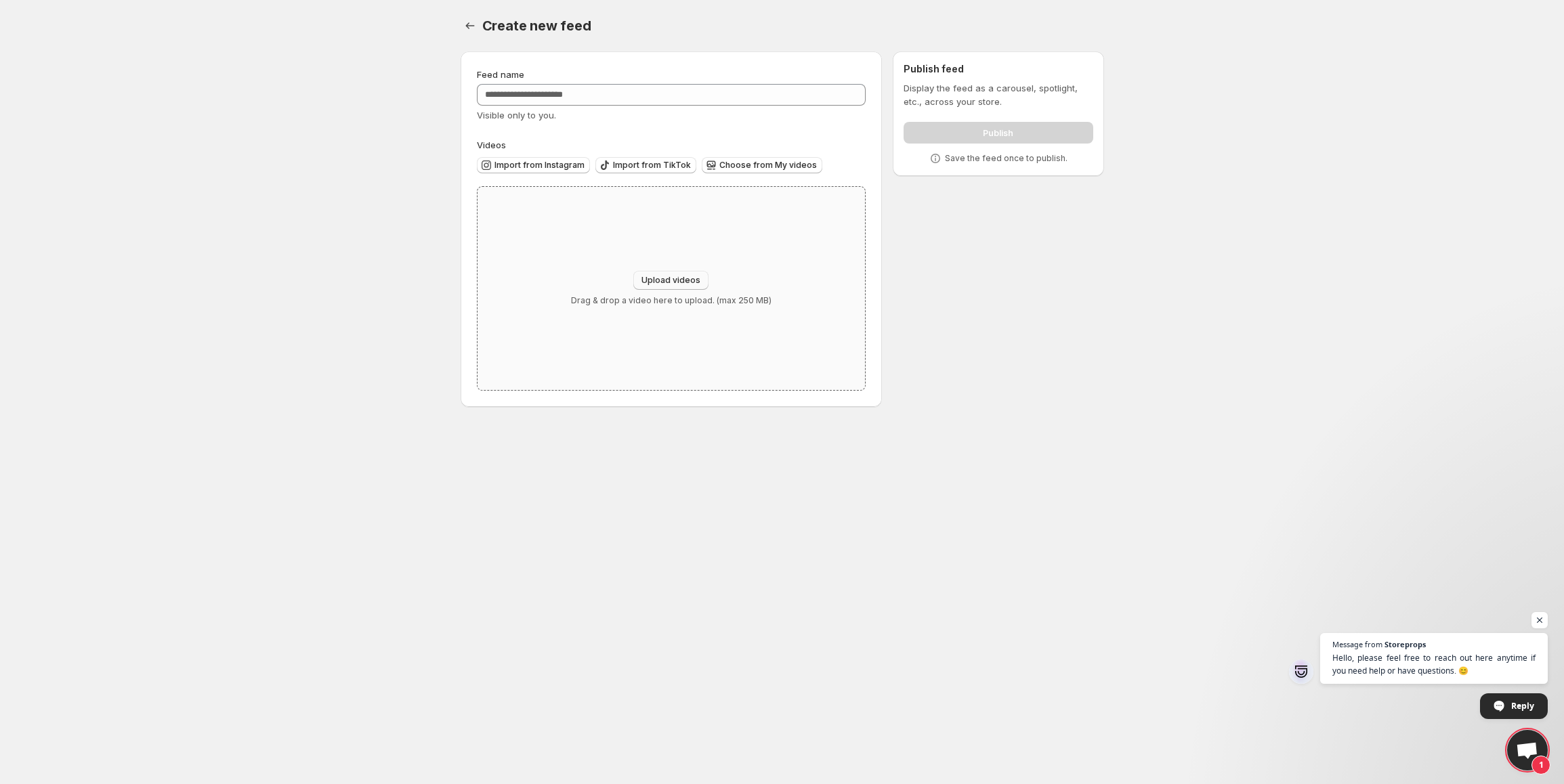
click at [703, 279] on button "Upload videos" at bounding box center [671, 280] width 75 height 19
click at [744, 169] on button "Choose from My videos" at bounding box center [762, 165] width 121 height 16
